Goal: Task Accomplishment & Management: Manage account settings

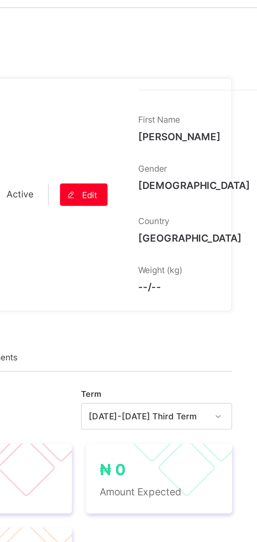
click at [163, 110] on div "Active Edit" at bounding box center [173, 91] width 61 height 79
click at [163, 112] on div "Active Edit" at bounding box center [173, 91] width 61 height 79
click at [163, 113] on div "Active Edit" at bounding box center [173, 91] width 61 height 79
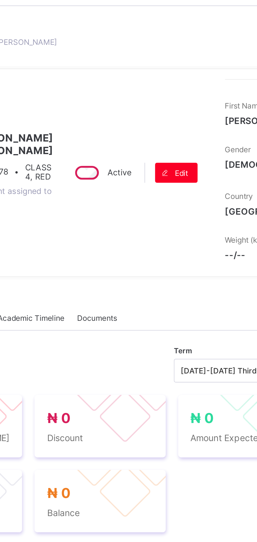
click at [120, 84] on span "[PERSON_NAME] [PERSON_NAME]" at bounding box center [122, 79] width 36 height 10
click at [119, 84] on span "[PERSON_NAME] [PERSON_NAME]" at bounding box center [122, 79] width 36 height 10
click at [120, 84] on span "[PERSON_NAME] [PERSON_NAME]" at bounding box center [122, 79] width 36 height 10
click at [146, 100] on div "Active Edit" at bounding box center [173, 91] width 61 height 79
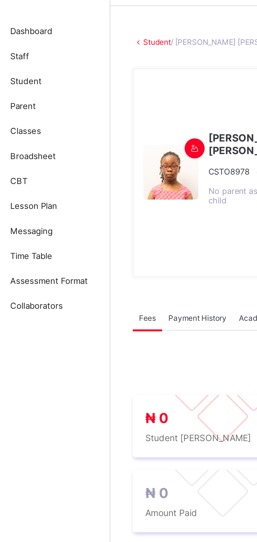
click at [26, 65] on link "Parent" at bounding box center [31, 63] width 63 height 10
